Goal: Task Accomplishment & Management: Manage account settings

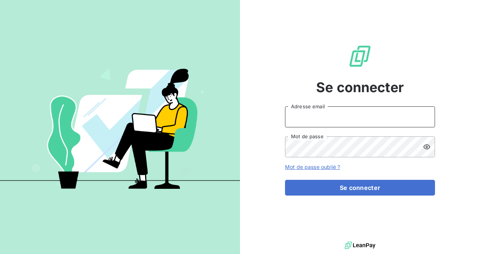
click at [307, 117] on input "Adresse email" at bounding box center [360, 116] width 150 height 21
type input "[PERSON_NAME][EMAIL_ADDRESS][PERSON_NAME][DOMAIN_NAME]"
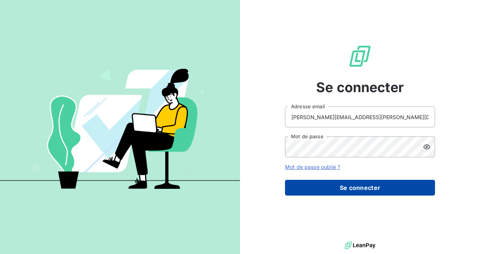
click at [350, 185] on button "Se connecter" at bounding box center [360, 188] width 150 height 16
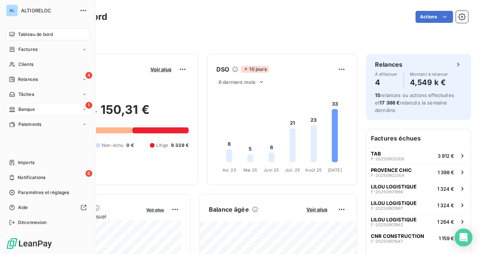
click at [19, 109] on span "Banque" at bounding box center [26, 109] width 16 height 7
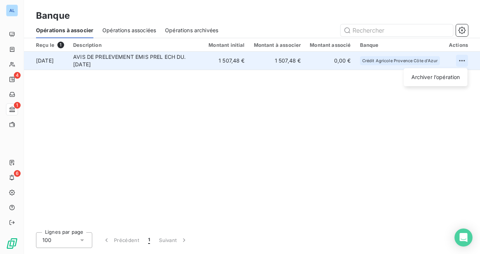
click at [462, 63] on html "AL 4 1 6 Banque Opérations à associer Opérations associées Opérations archivées…" at bounding box center [240, 127] width 480 height 254
click at [433, 77] on div "Archiver l’opération" at bounding box center [436, 77] width 58 height 12
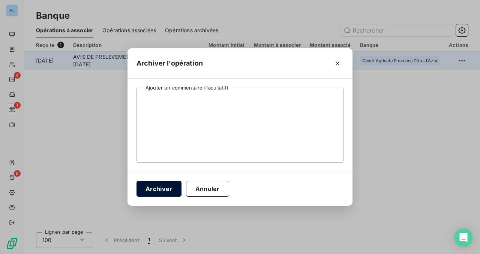
click at [169, 187] on button "Archiver" at bounding box center [158, 189] width 45 height 16
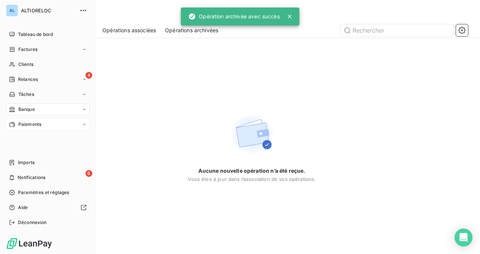
click at [17, 126] on div "Paiements" at bounding box center [25, 124] width 32 height 7
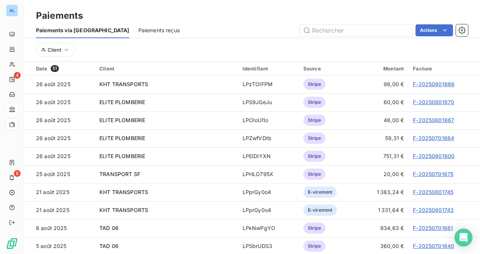
click at [138, 28] on span "Paiements reçus" at bounding box center [158, 30] width 41 height 7
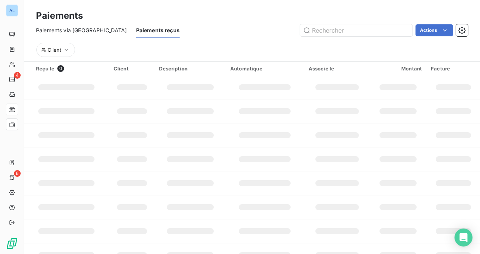
click at [73, 32] on span "Paiements via [GEOGRAPHIC_DATA]" at bounding box center [81, 30] width 91 height 7
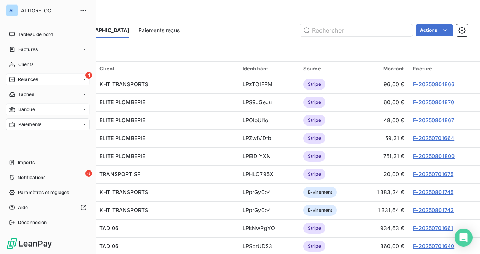
click at [15, 84] on div "4 Relances" at bounding box center [48, 79] width 84 height 12
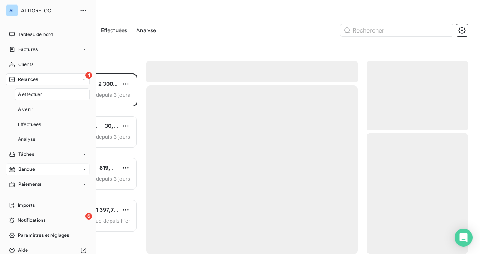
scroll to position [181, 101]
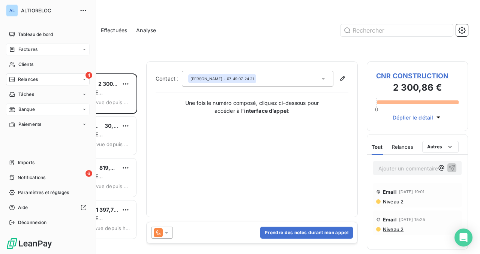
click at [23, 51] on span "Factures" at bounding box center [27, 49] width 19 height 7
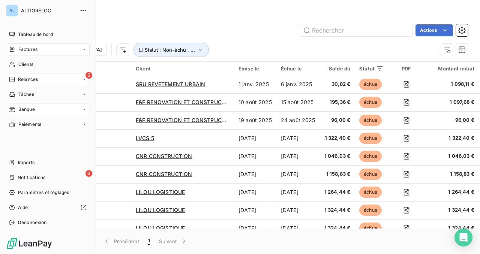
click at [16, 79] on div "Relances" at bounding box center [23, 79] width 29 height 7
